Goal: Obtain resource: Download file/media

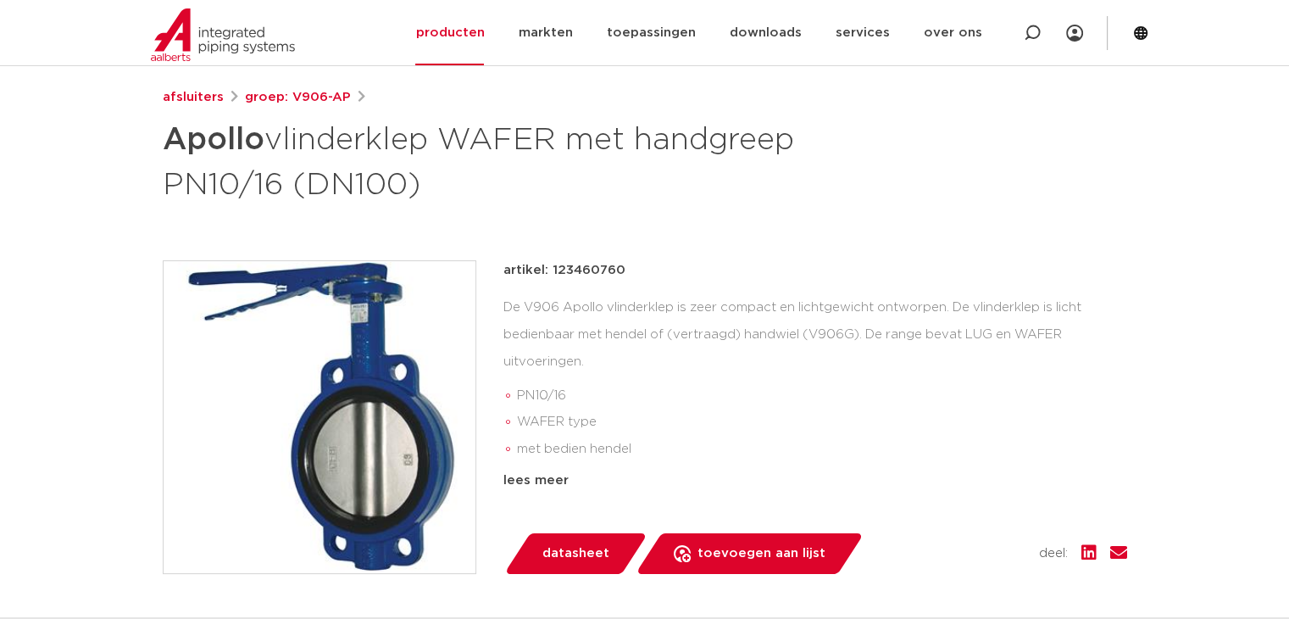
scroll to position [85, 0]
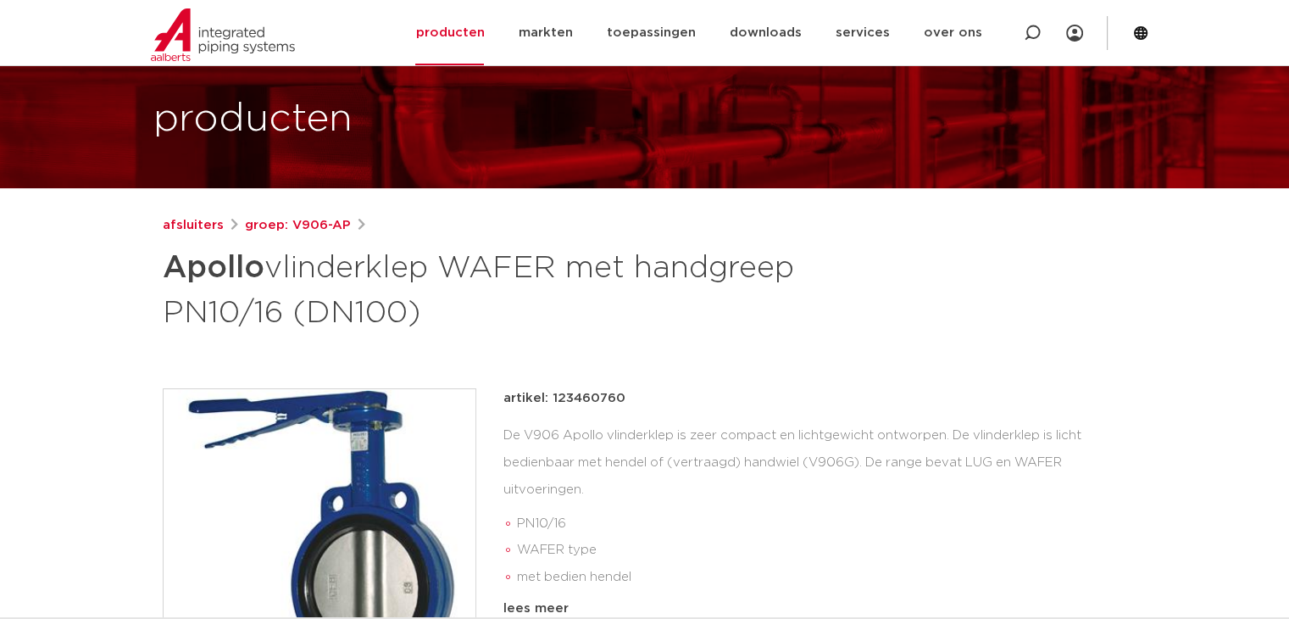
click at [577, 397] on p "artikel: 123460760" at bounding box center [564, 398] width 122 height 20
copy p "123460760"
click at [950, 354] on div "afsluiters groep: V906-AP Apollo vlinderklep WAFER met handgreep PN10/16 (DN100…" at bounding box center [645, 611] width 992 height 792
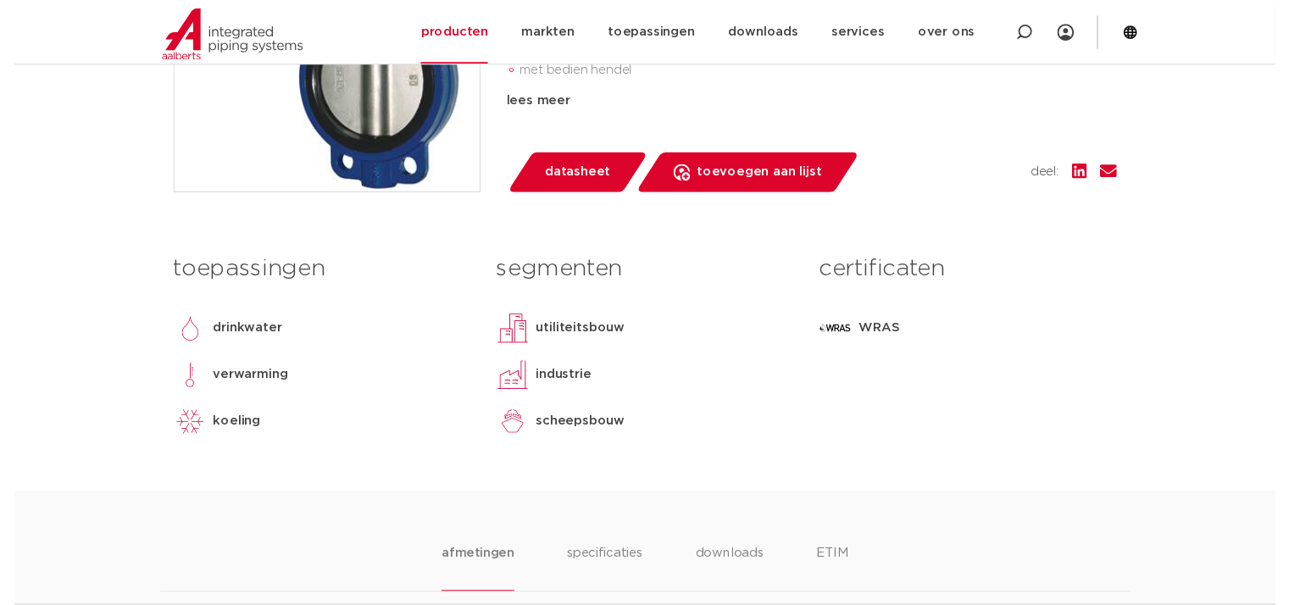
scroll to position [593, 0]
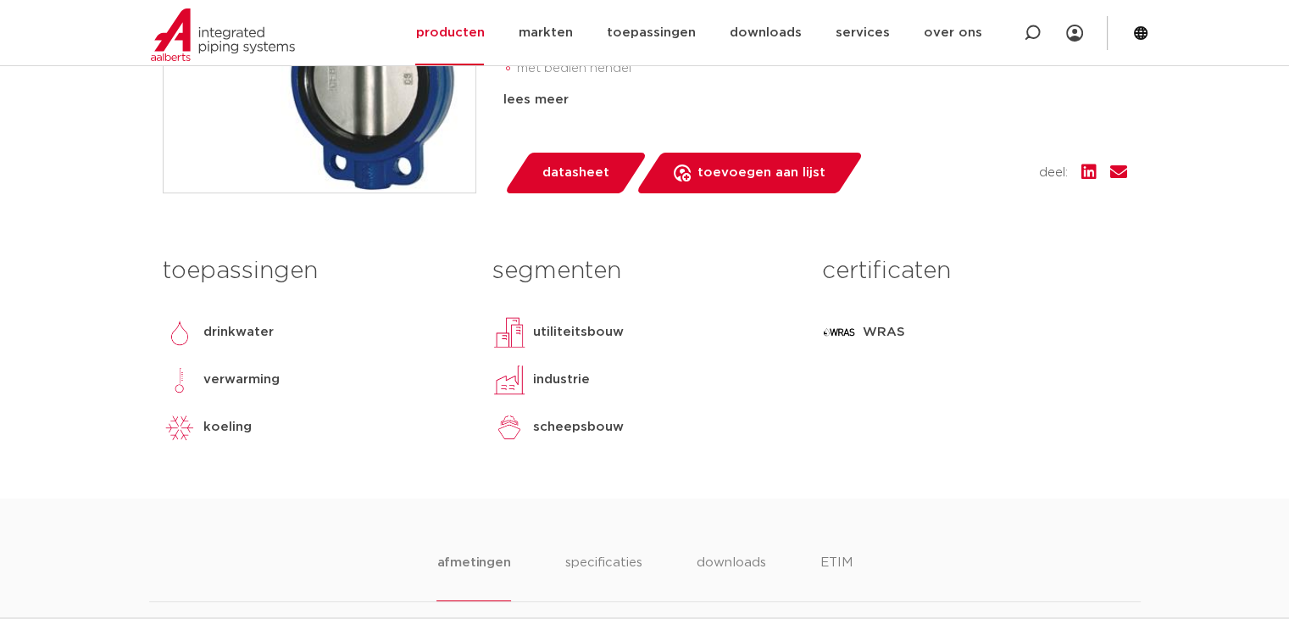
click at [573, 174] on span "datasheet" at bounding box center [575, 172] width 67 height 27
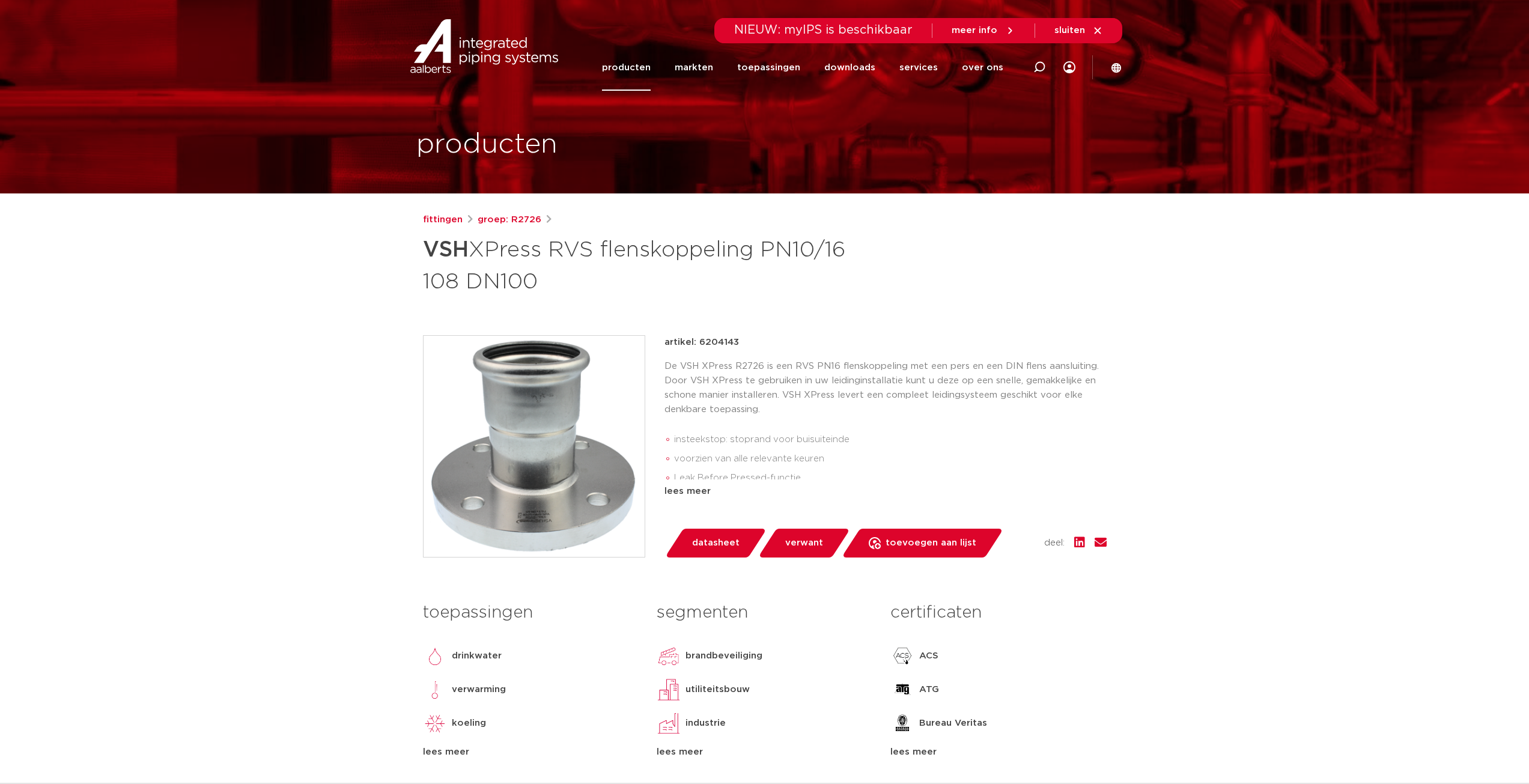
click at [795, 536] on span "verwant" at bounding box center [804, 543] width 38 height 19
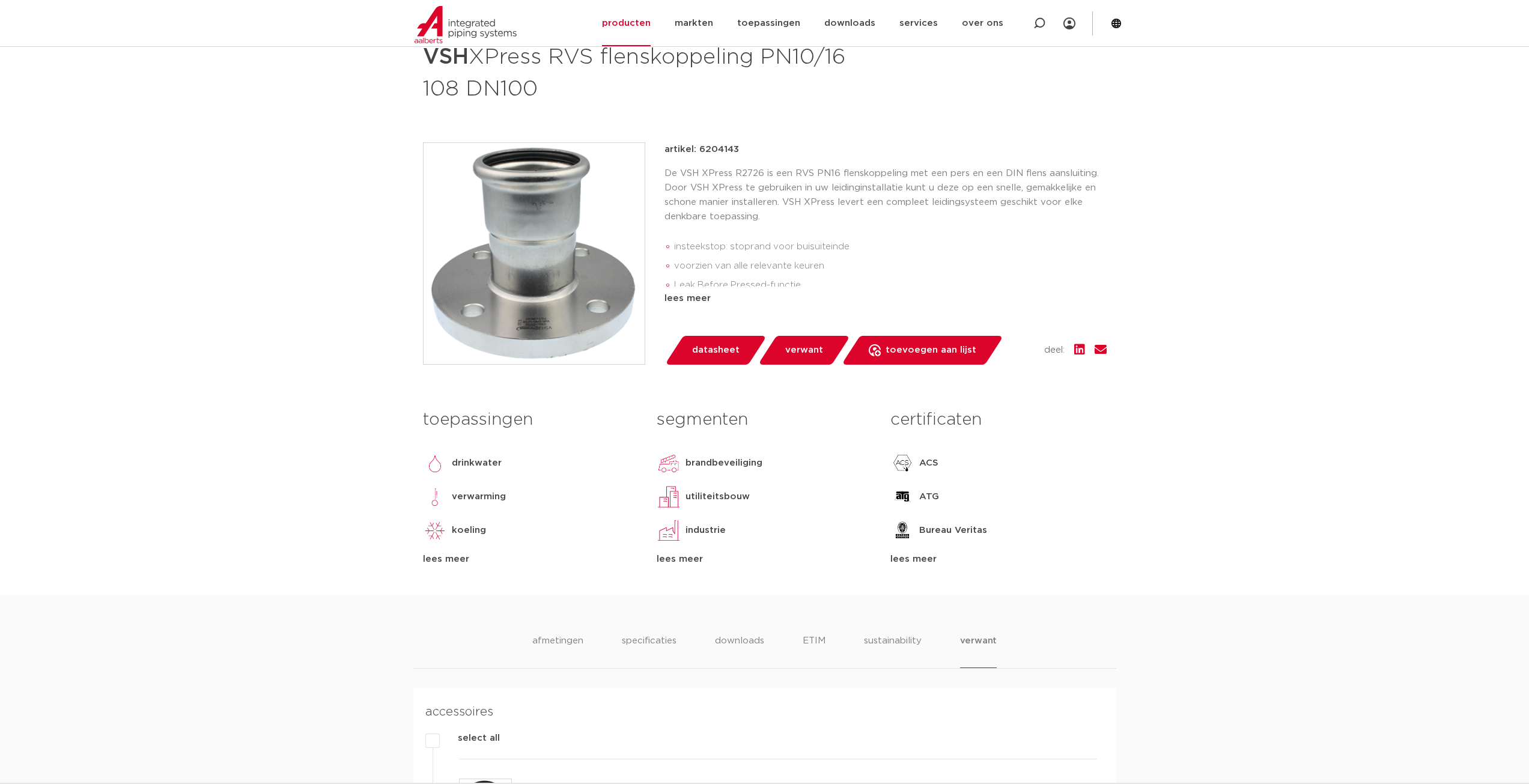
scroll to position [7, 0]
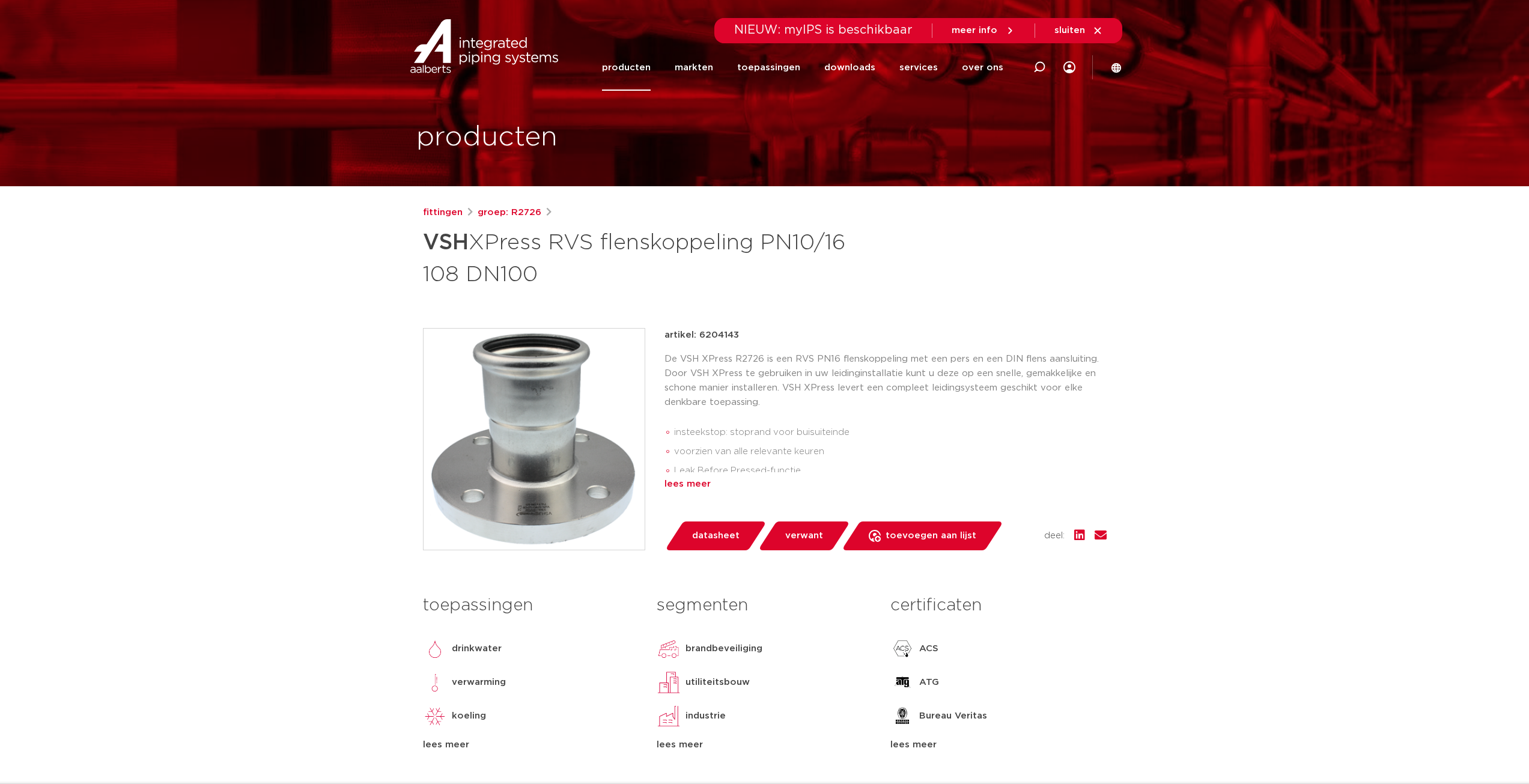
click at [689, 484] on div "lees meer" at bounding box center [885, 484] width 442 height 14
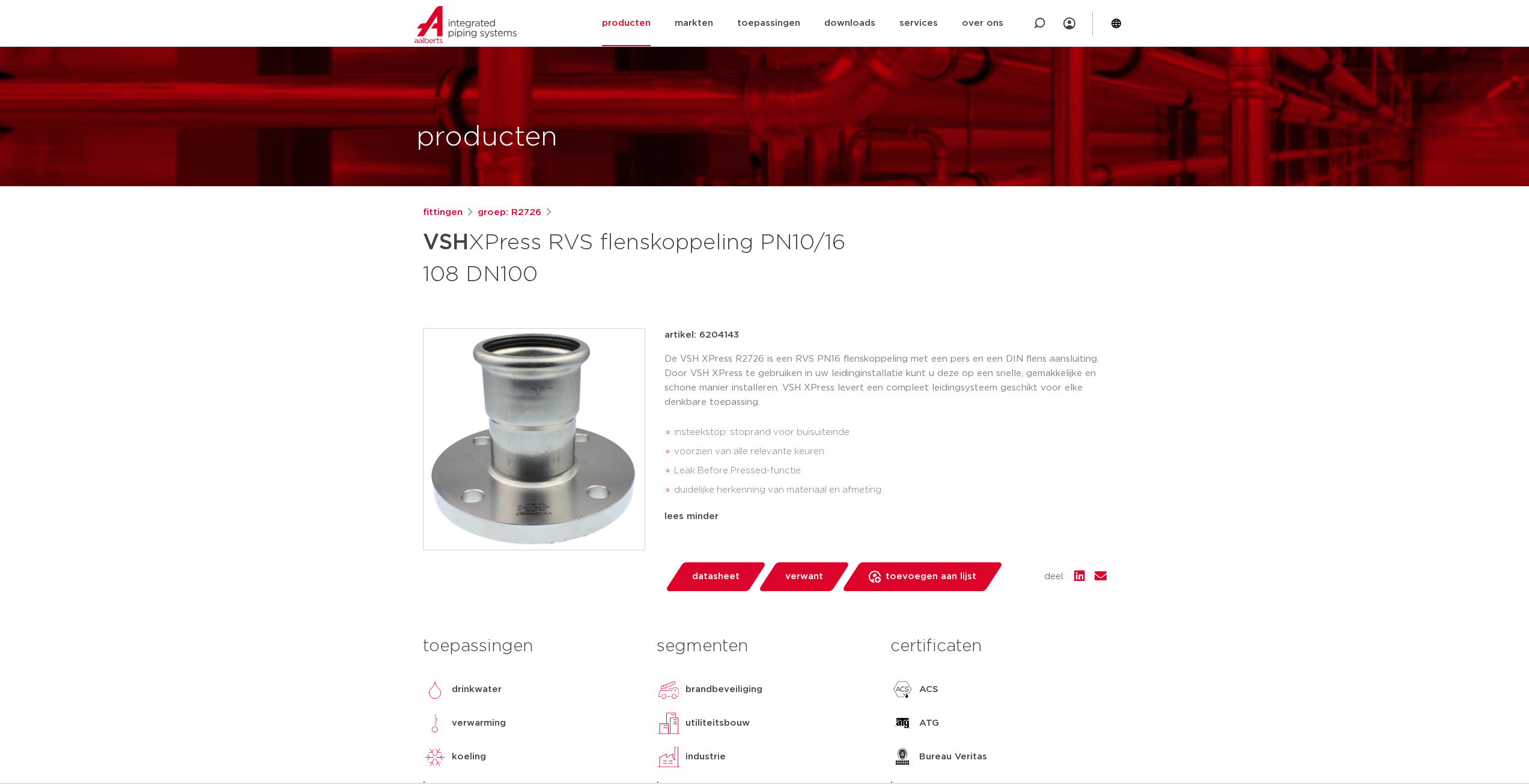
scroll to position [247, 0]
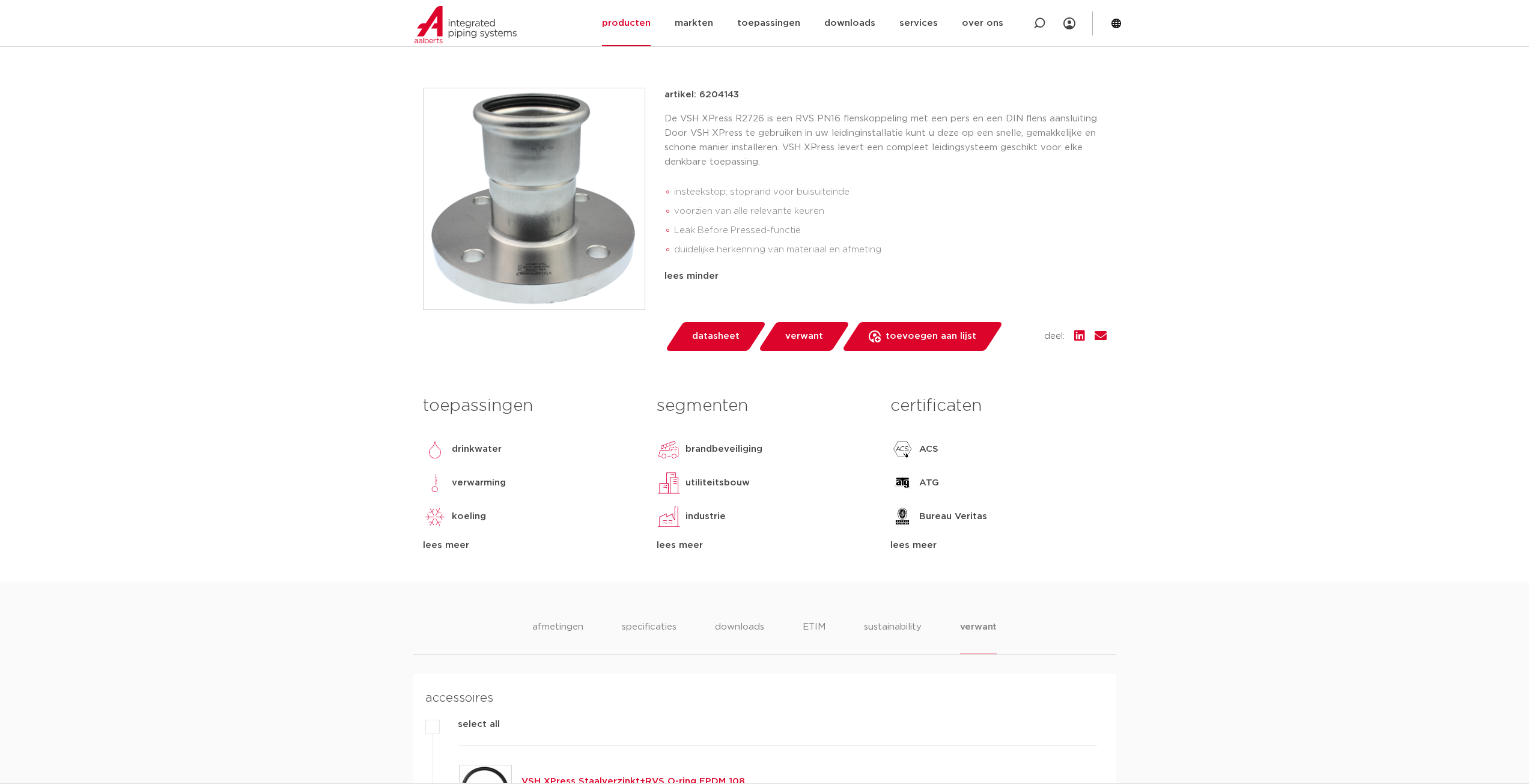
click at [712, 342] on span "datasheet" at bounding box center [715, 336] width 47 height 19
